Goal: Task Accomplishment & Management: Manage account settings

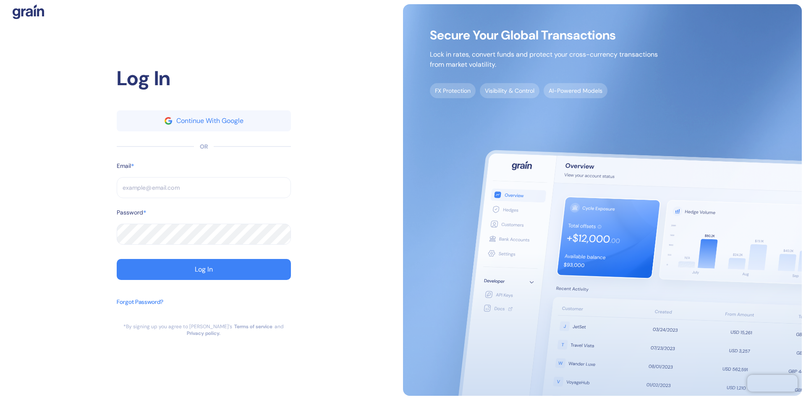
click at [204, 191] on input "text" at bounding box center [204, 187] width 174 height 21
type input "suppo"
type input "support"
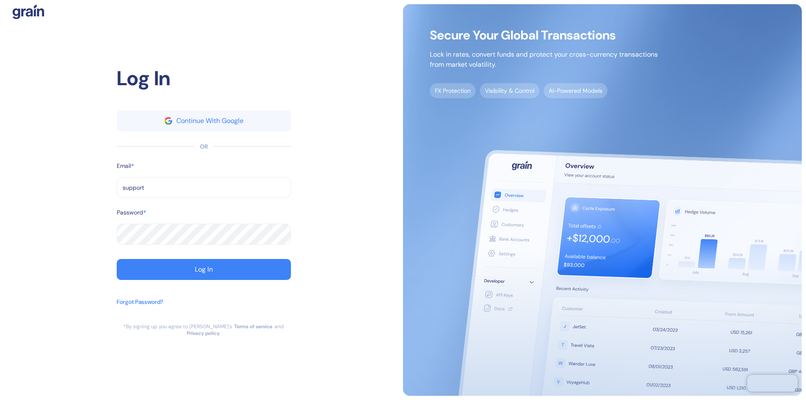
type input "support@"
type input "[EMAIL_ADDRESS][DOMAIN_NAME]"
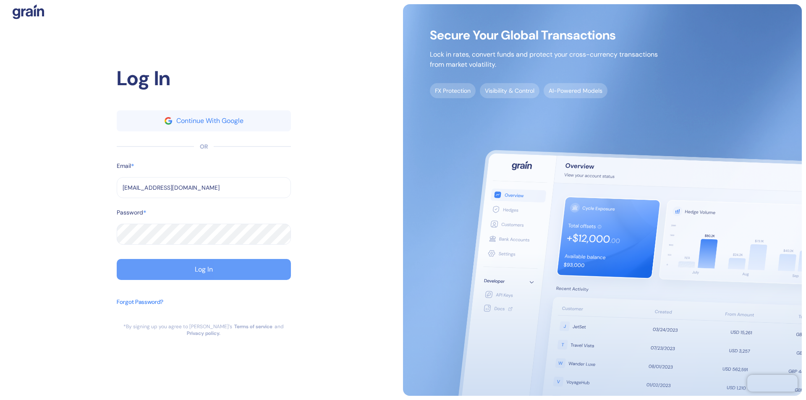
click at [204, 273] on div "Log In" at bounding box center [204, 269] width 18 height 7
